Goal: Information Seeking & Learning: Learn about a topic

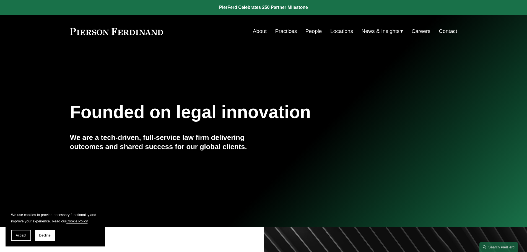
click at [311, 30] on link "People" at bounding box center [313, 31] width 17 height 11
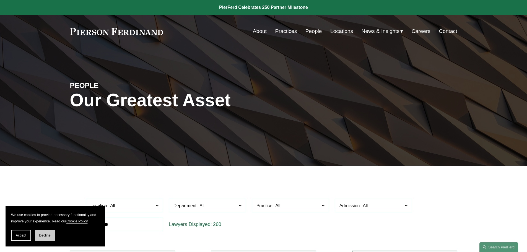
click at [41, 238] on button "Decline" at bounding box center [45, 235] width 20 height 11
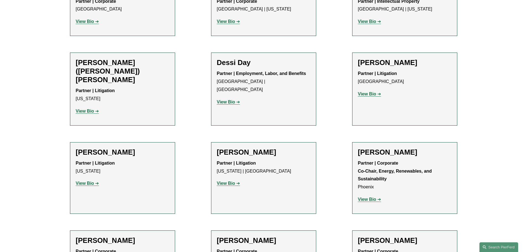
scroll to position [1714, 0]
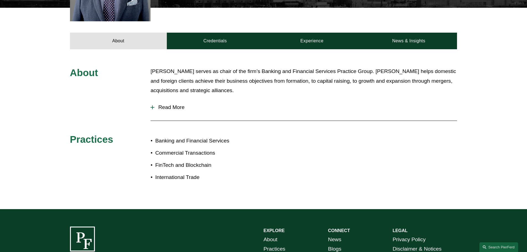
scroll to position [221, 0]
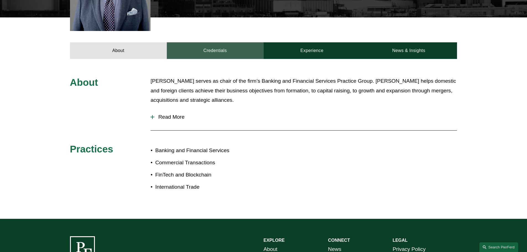
click at [224, 46] on link "Credentials" at bounding box center [215, 50] width 97 height 17
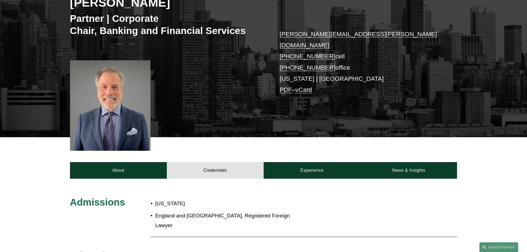
scroll to position [55, 0]
